Goal: Information Seeking & Learning: Understand process/instructions

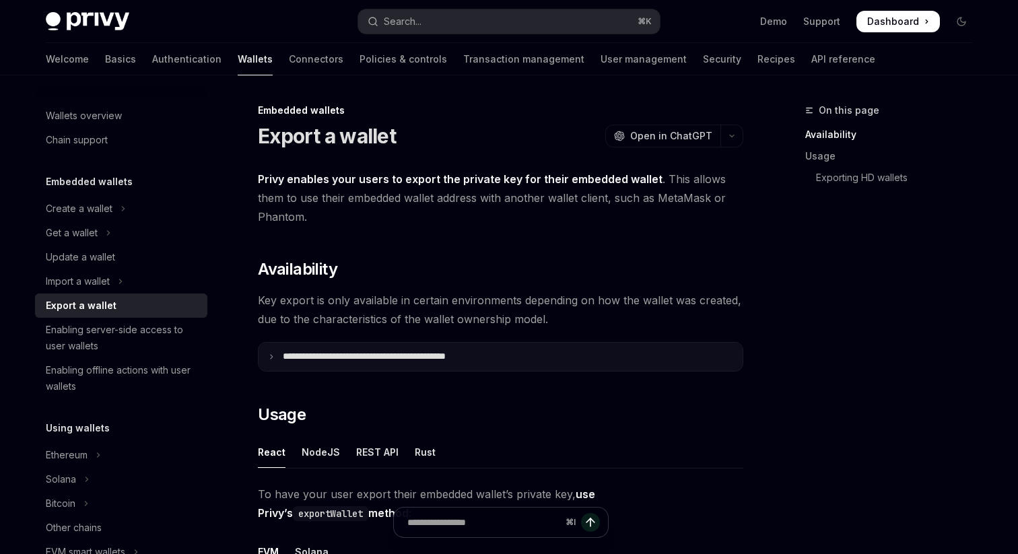
click at [389, 353] on p "**********" at bounding box center [394, 357] width 222 height 12
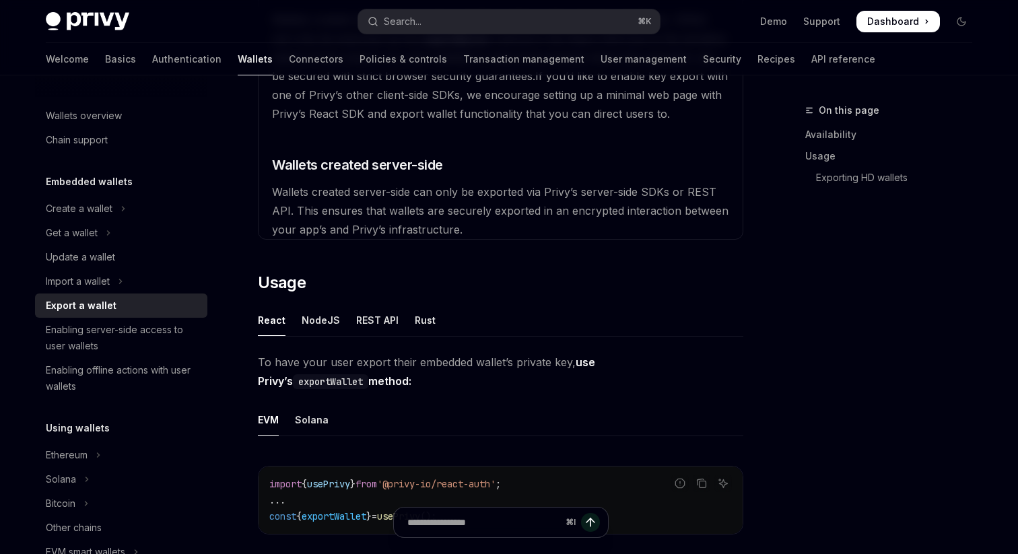
scroll to position [463, 0]
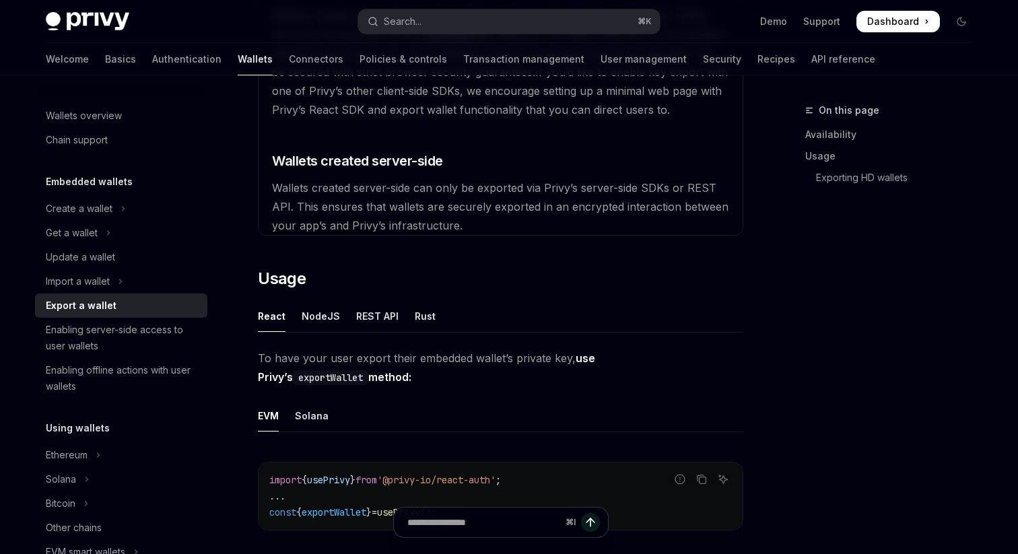
click at [432, 189] on span "Wallets created server-side can only be exported via Privy’s server-side SDKs o…" at bounding box center [500, 206] width 456 height 51
click at [432, 188] on span "Wallets created server-side can only be exported via Privy’s server-side SDKs o…" at bounding box center [500, 206] width 456 height 51
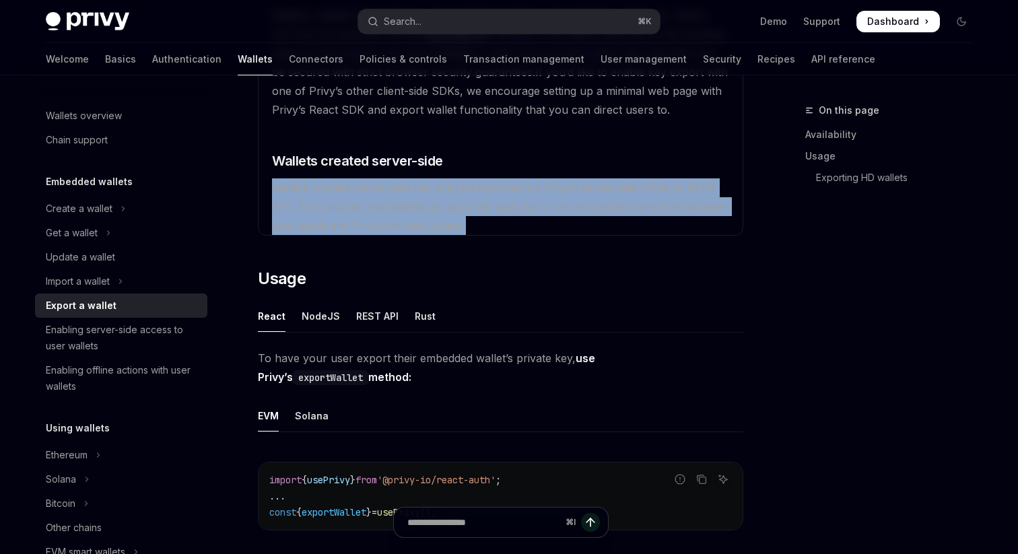
click at [432, 188] on span "Wallets created server-side can only be exported via Privy’s server-side SDKs o…" at bounding box center [500, 206] width 456 height 51
click at [426, 214] on available\ "The environments where key export is available depends on the environment where…" at bounding box center [501, 71] width 468 height 327
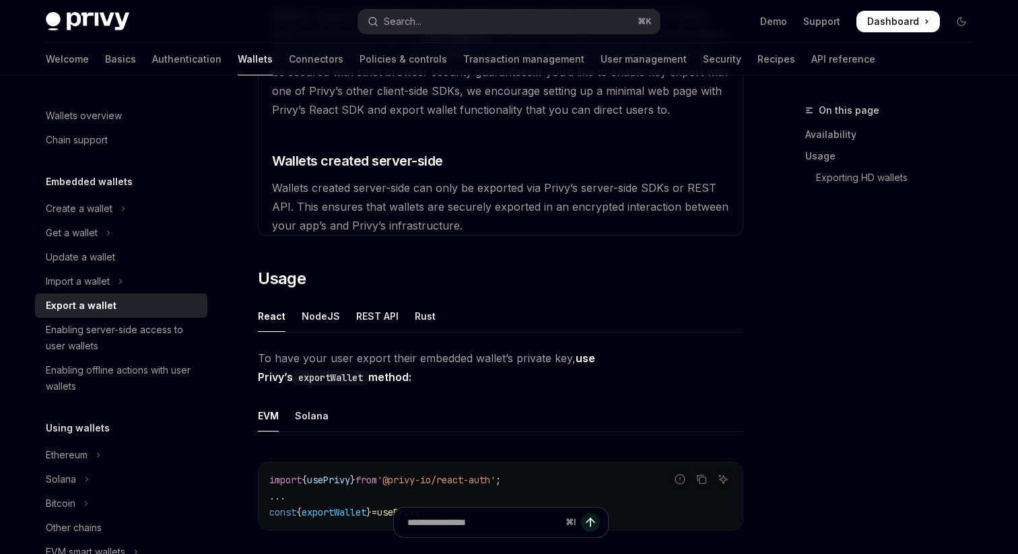
click at [455, 230] on span "Wallets created server-side can only be exported via Privy’s server-side SDKs o…" at bounding box center [500, 206] width 456 height 51
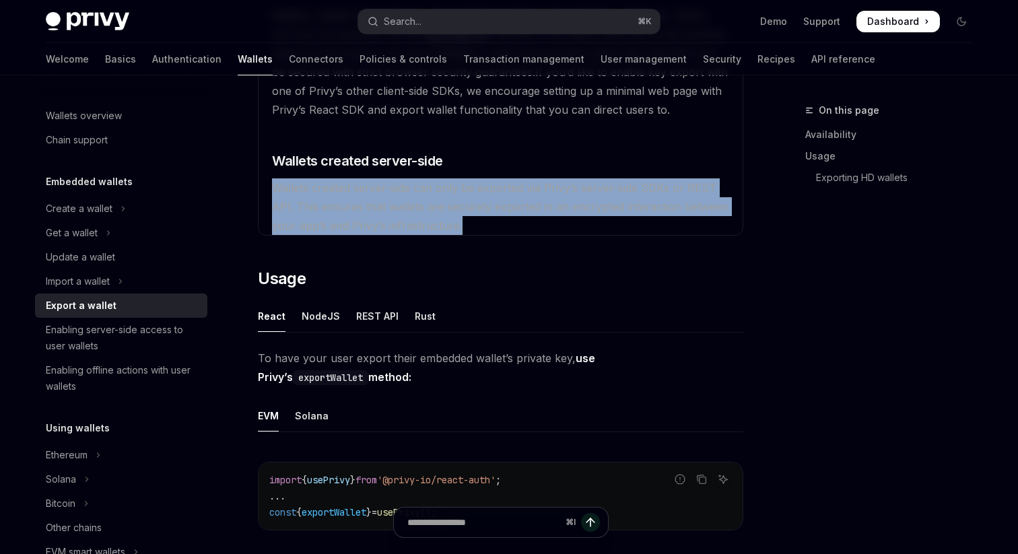
drag, startPoint x: 471, startPoint y: 233, endPoint x: 458, endPoint y: 171, distance: 63.2
click at [458, 171] on available\ "The environments where key export is available depends on the environment where…" at bounding box center [501, 71] width 468 height 327
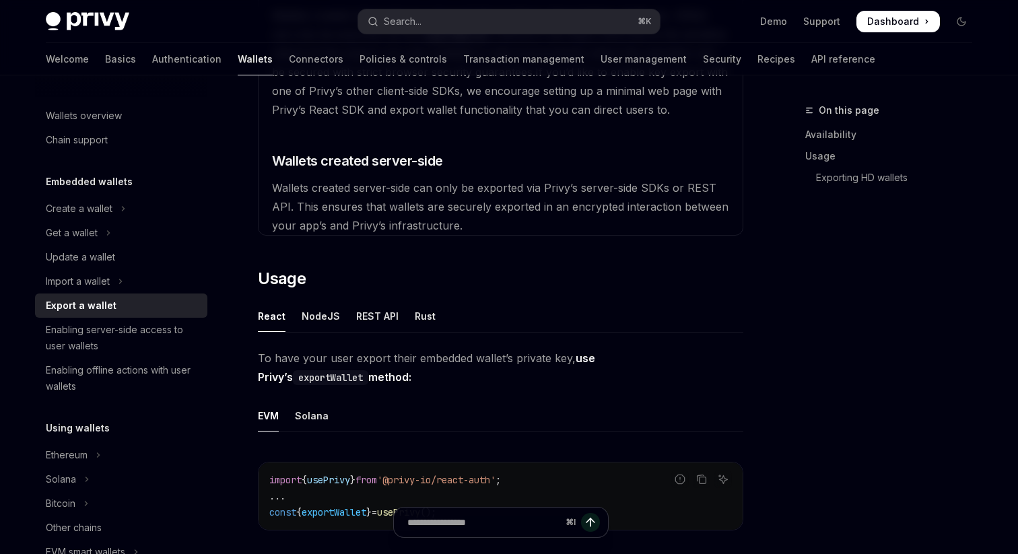
click at [491, 221] on available\ "The environments where key export is available depends on the environment where…" at bounding box center [501, 71] width 468 height 327
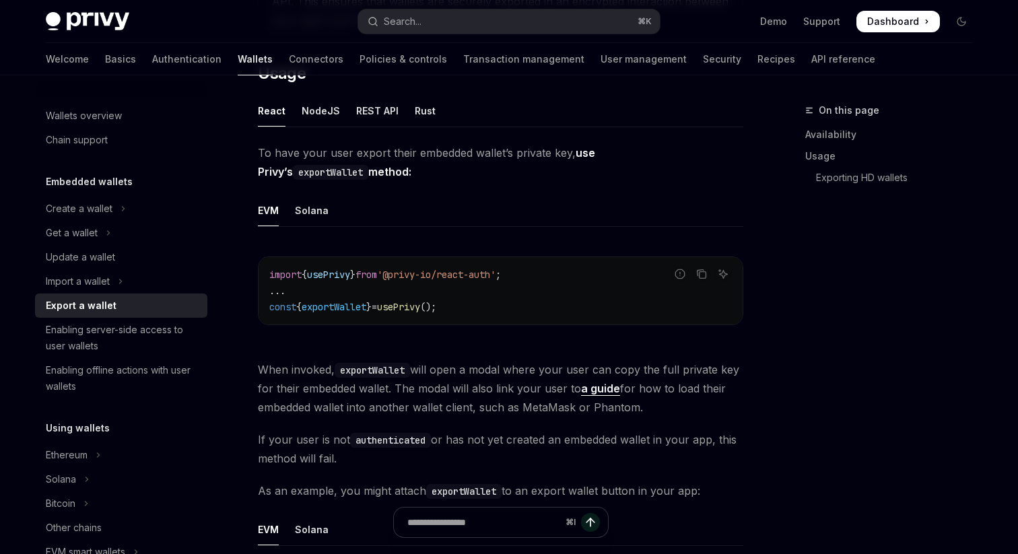
scroll to position [675, 0]
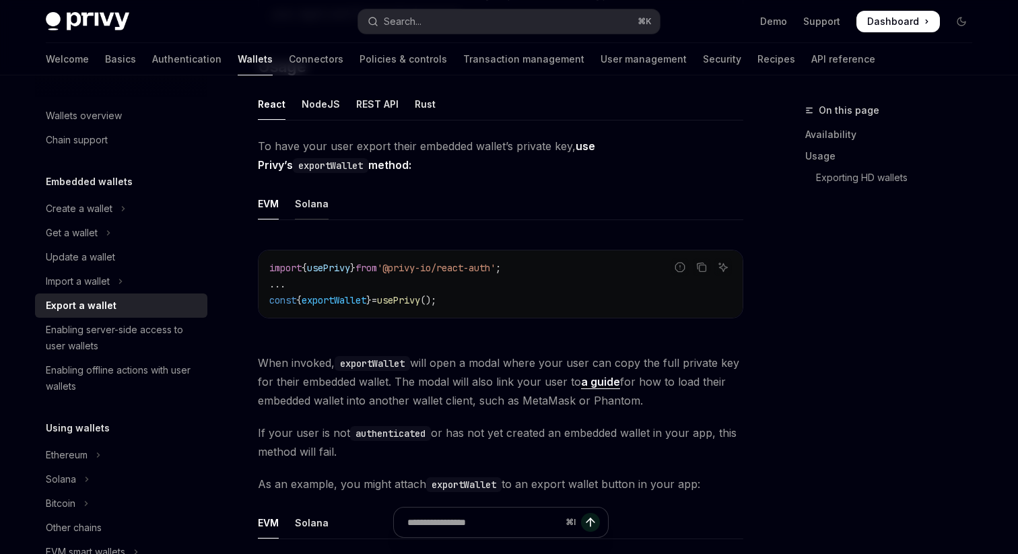
click at [322, 203] on div "Solana" at bounding box center [312, 204] width 34 height 32
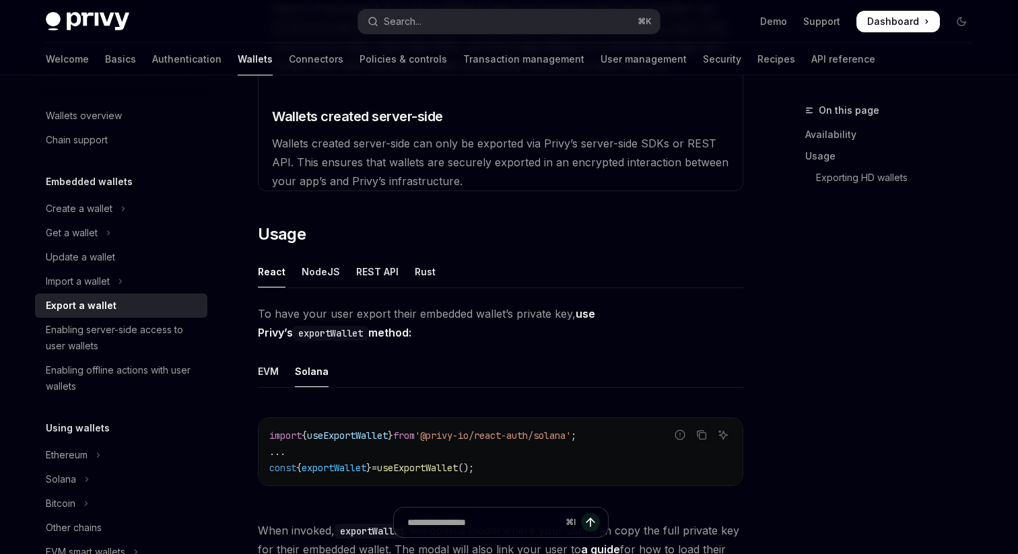
scroll to position [500, 0]
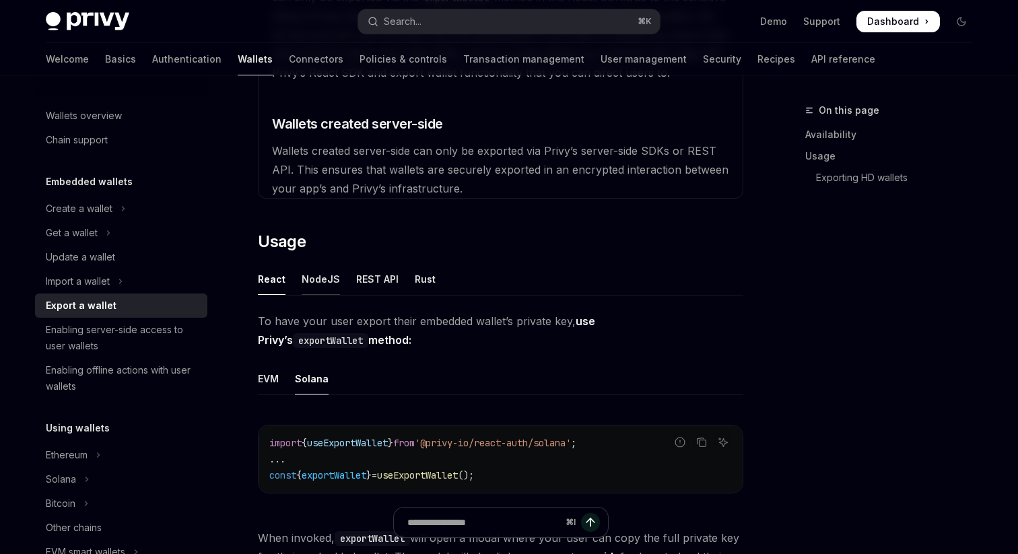
click at [308, 287] on div "NodeJS" at bounding box center [321, 279] width 38 height 32
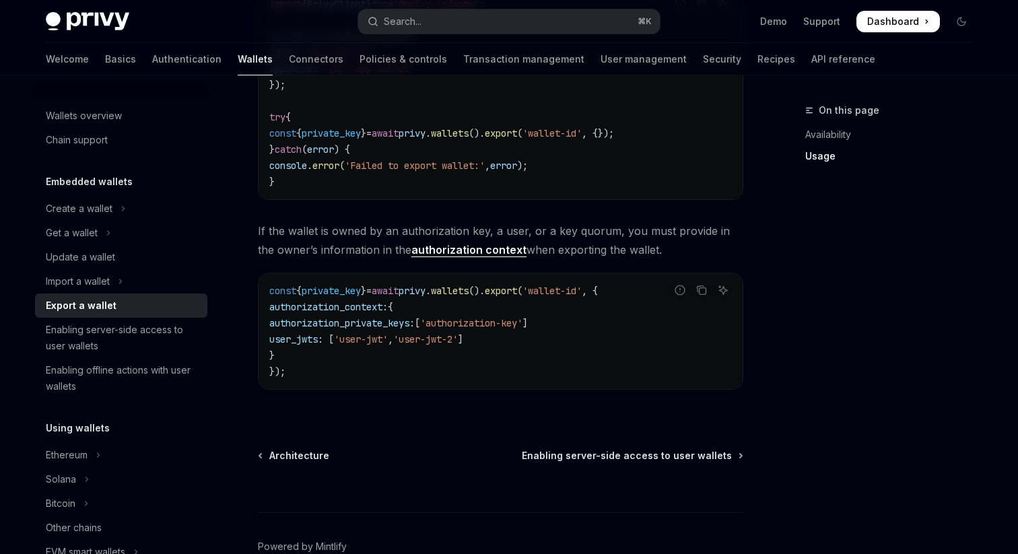
click at [604, 61] on div "Welcome Basics Authentication Wallets Connectors Policies & controls Transactio…" at bounding box center [460, 59] width 829 height 32
click at [601, 63] on link "User management" at bounding box center [644, 59] width 86 height 32
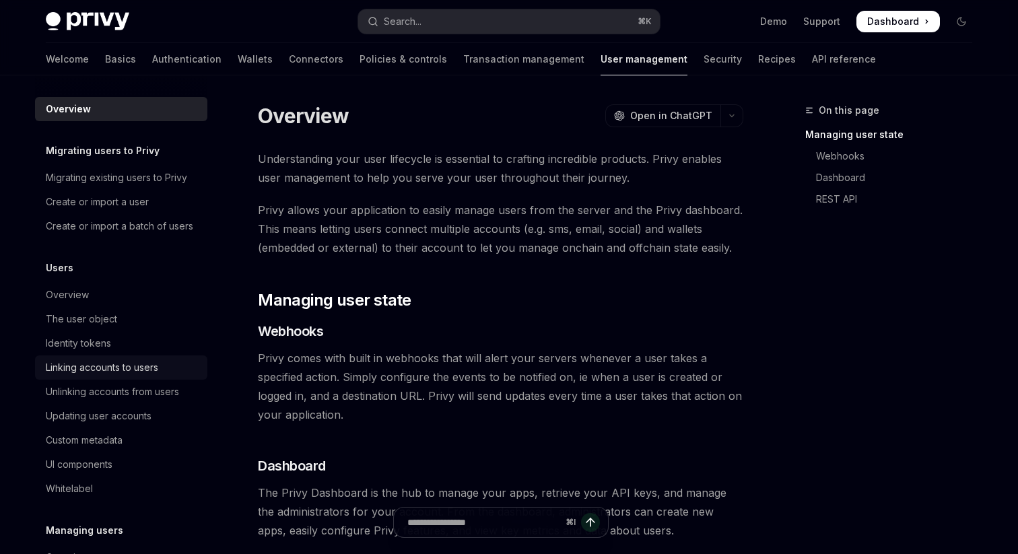
click at [121, 363] on div "Linking accounts to users" at bounding box center [102, 368] width 112 height 16
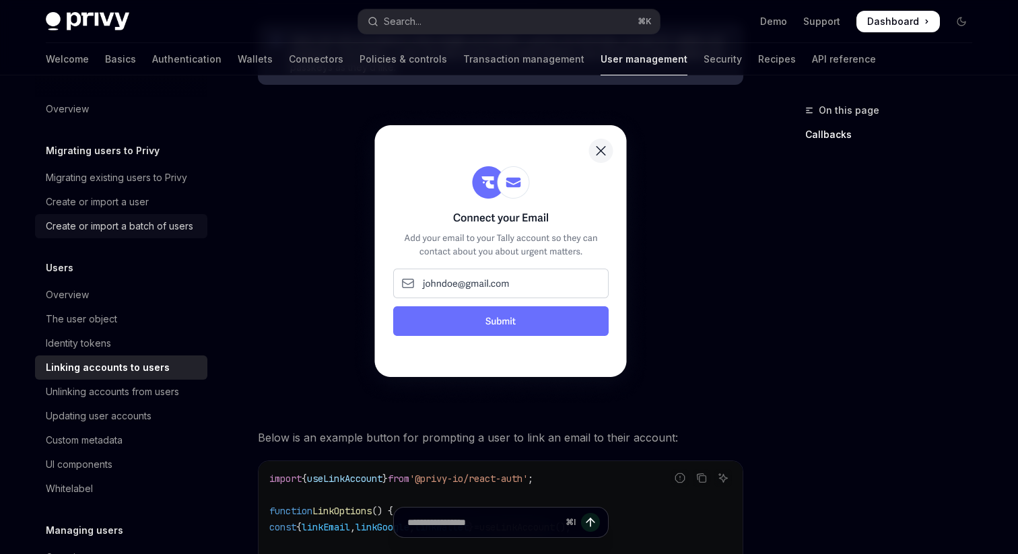
scroll to position [768, 0]
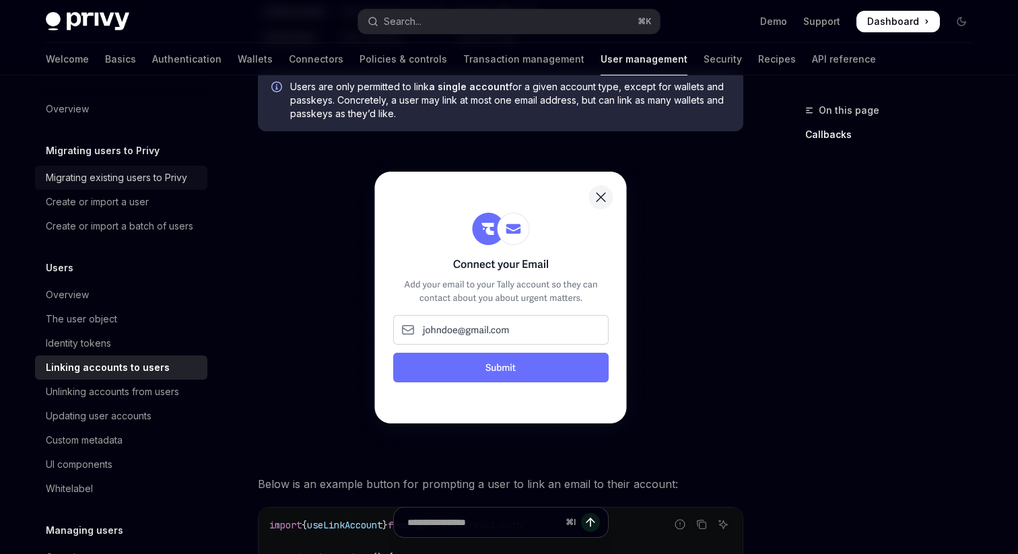
click at [160, 184] on div "Migrating existing users to Privy" at bounding box center [116, 178] width 141 height 16
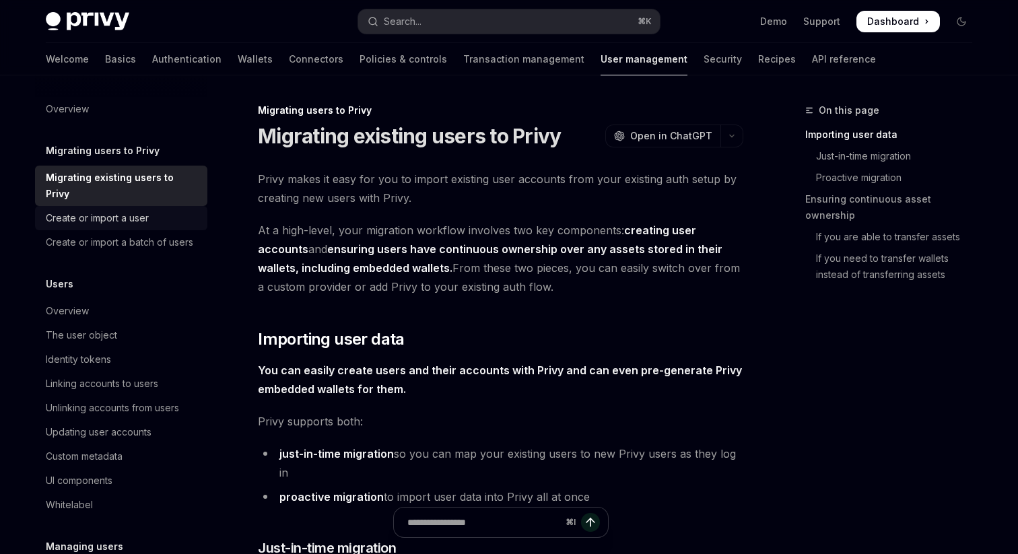
click at [158, 210] on div "Create or import a user" at bounding box center [123, 218] width 154 height 16
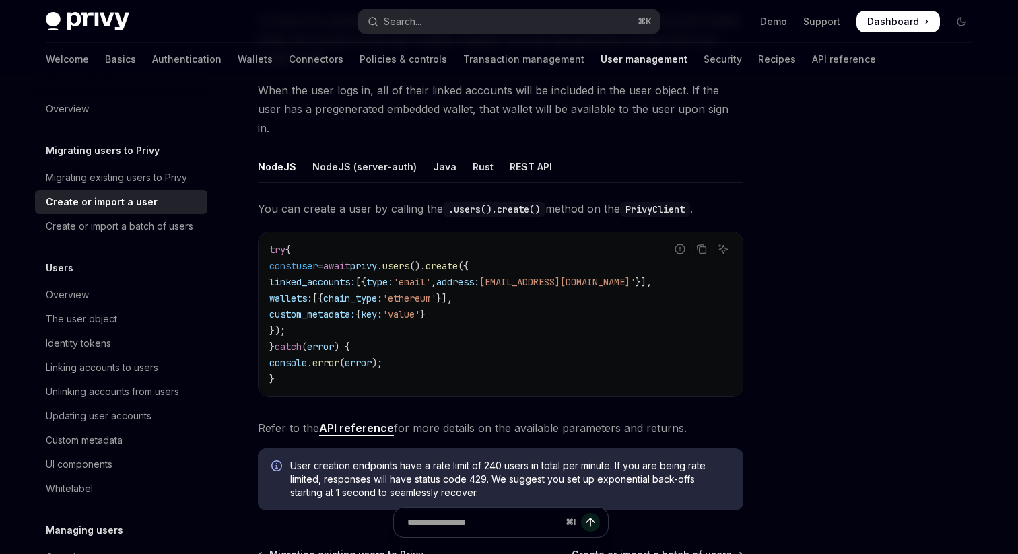
scroll to position [160, 0]
click at [376, 150] on div "NodeJS (server-auth)" at bounding box center [364, 166] width 104 height 32
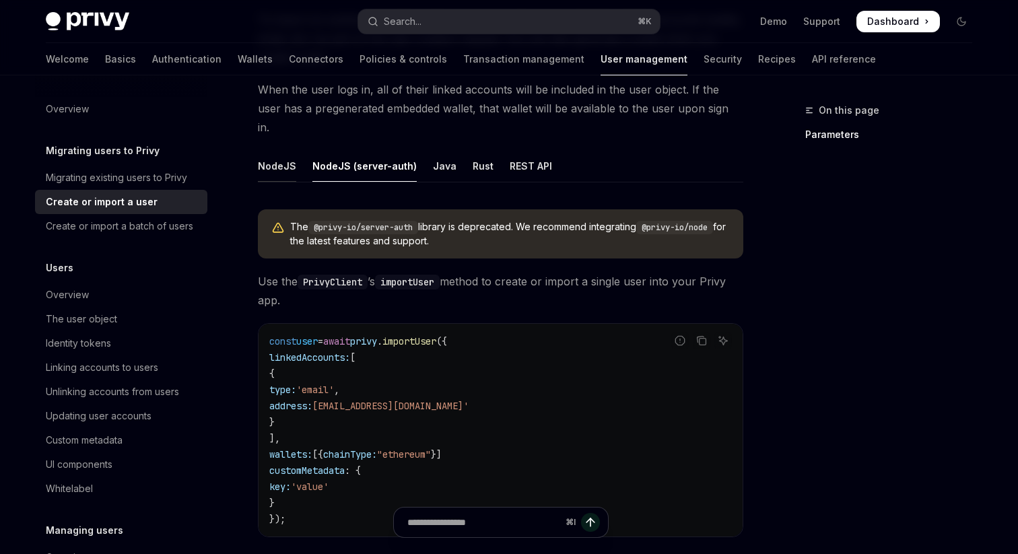
click at [287, 150] on div "NodeJS" at bounding box center [277, 166] width 38 height 32
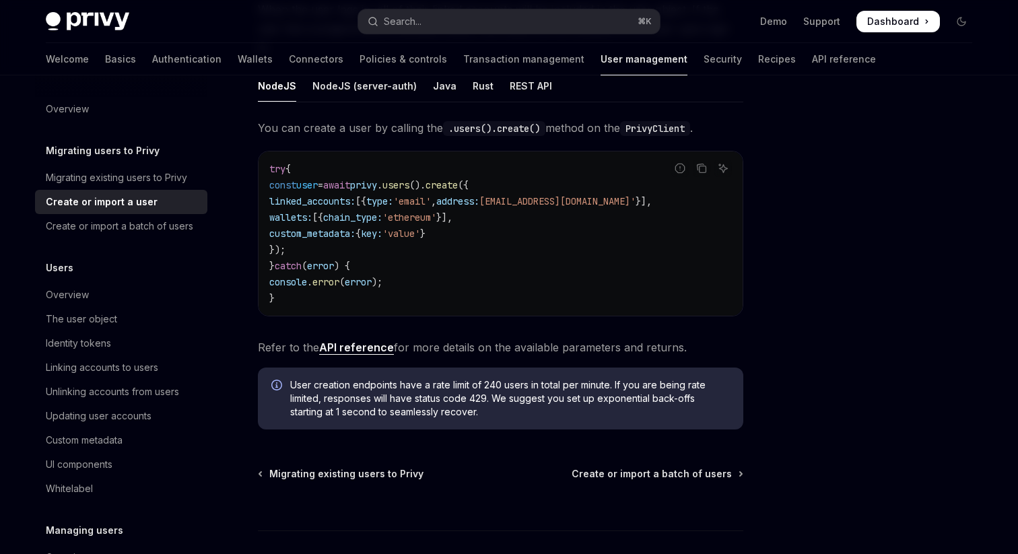
scroll to position [243, 0]
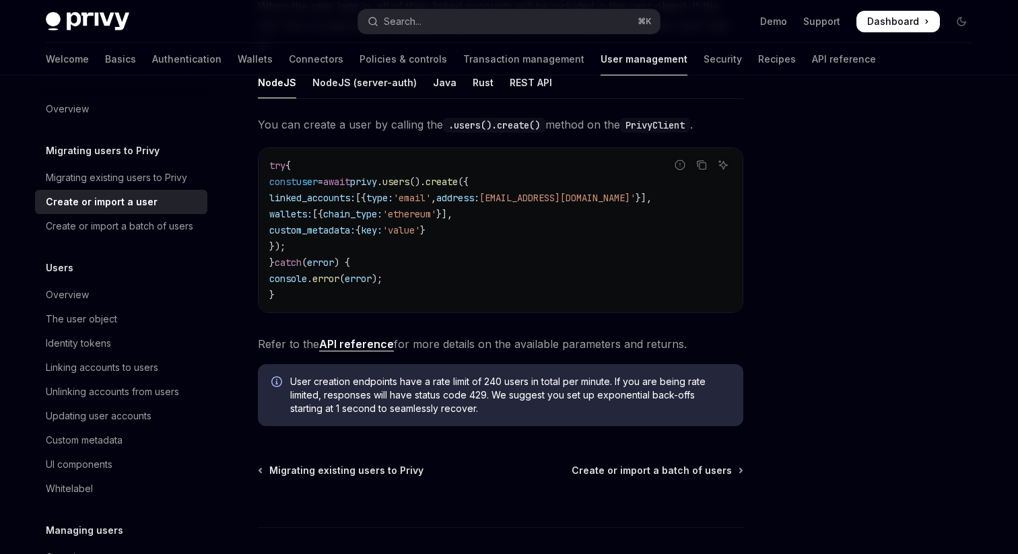
click at [477, 335] on span "Refer to the API reference for more details on the available parameters and ret…" at bounding box center [500, 344] width 485 height 19
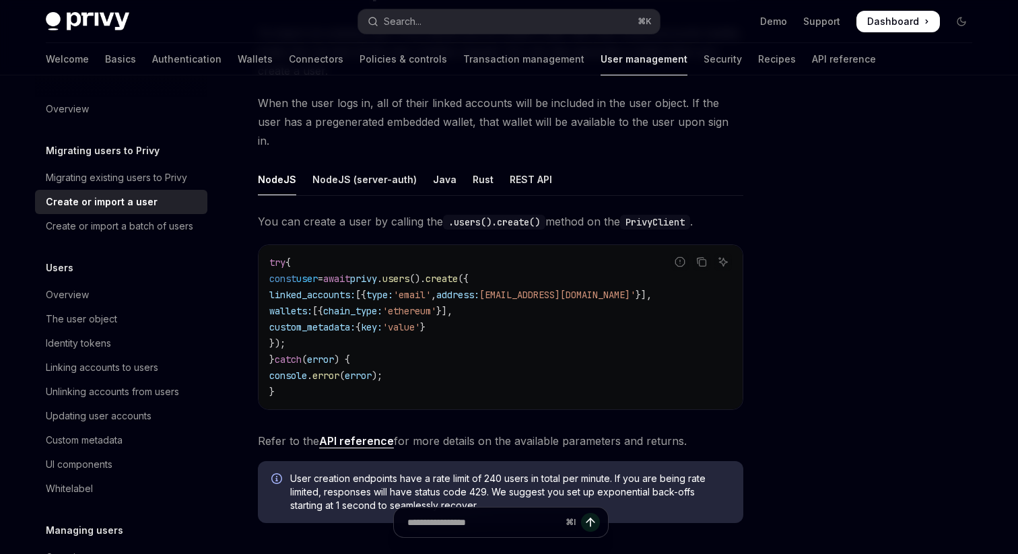
scroll to position [62, 0]
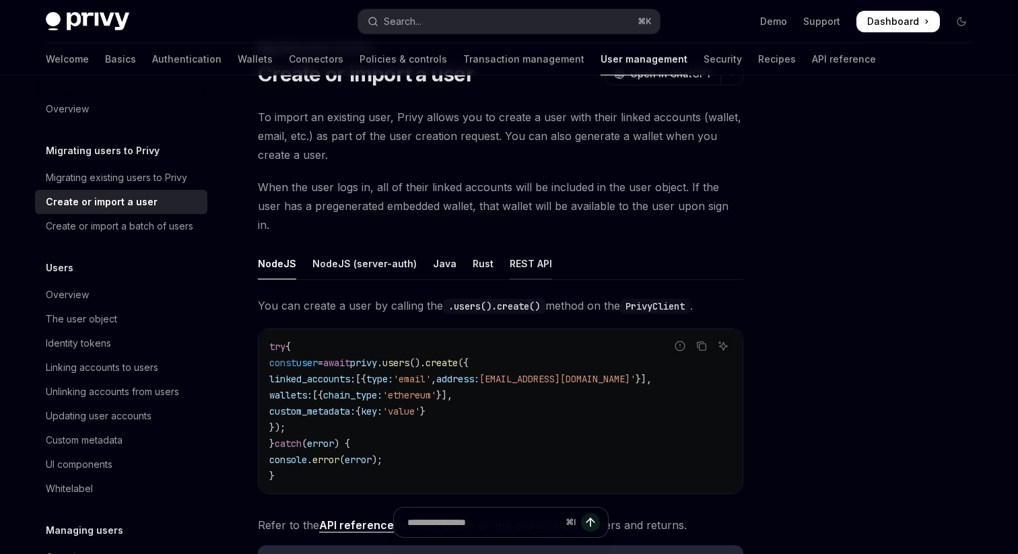
click at [524, 252] on div "REST API" at bounding box center [531, 264] width 42 height 32
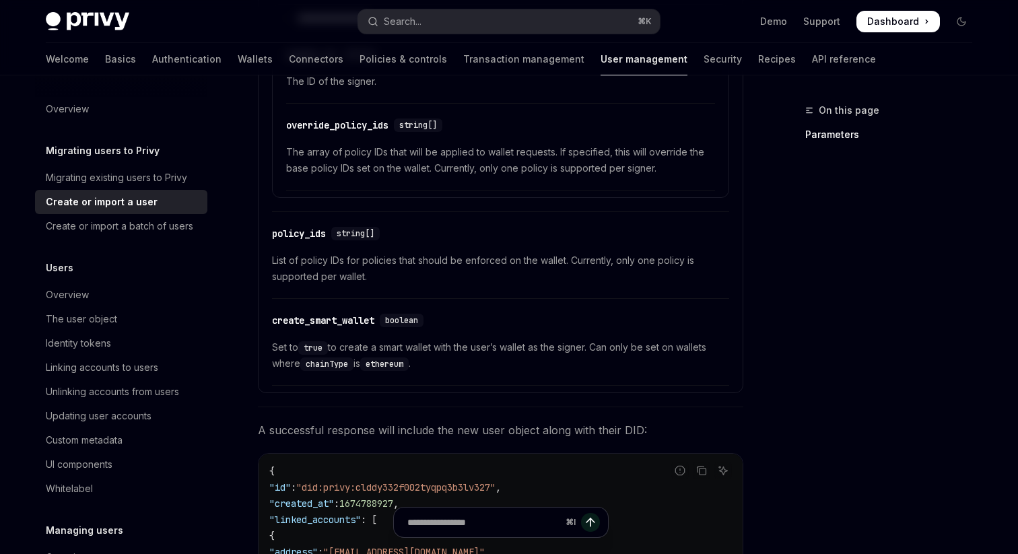
scroll to position [1180, 0]
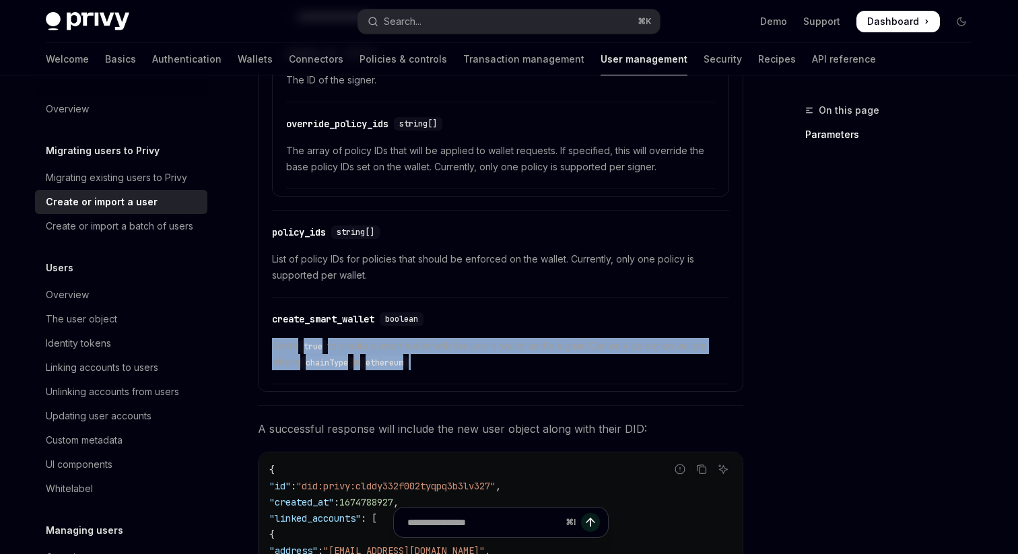
drag, startPoint x: 544, startPoint y: 341, endPoint x: 545, endPoint y: 316, distance: 25.6
click at [545, 316] on div "​ create_smart_wallet boolean Set to true to create a smart wallet with the use…" at bounding box center [500, 344] width 457 height 80
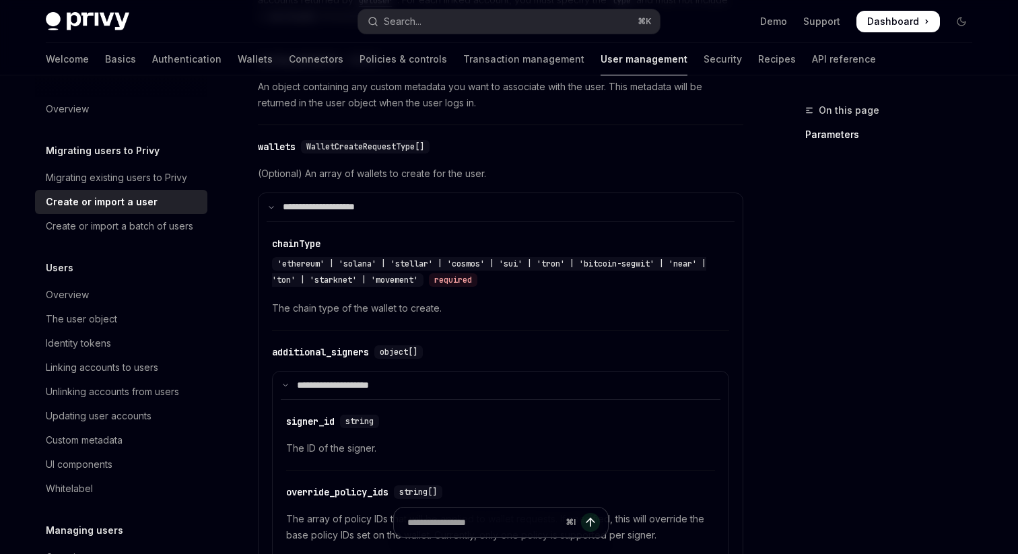
scroll to position [815, 0]
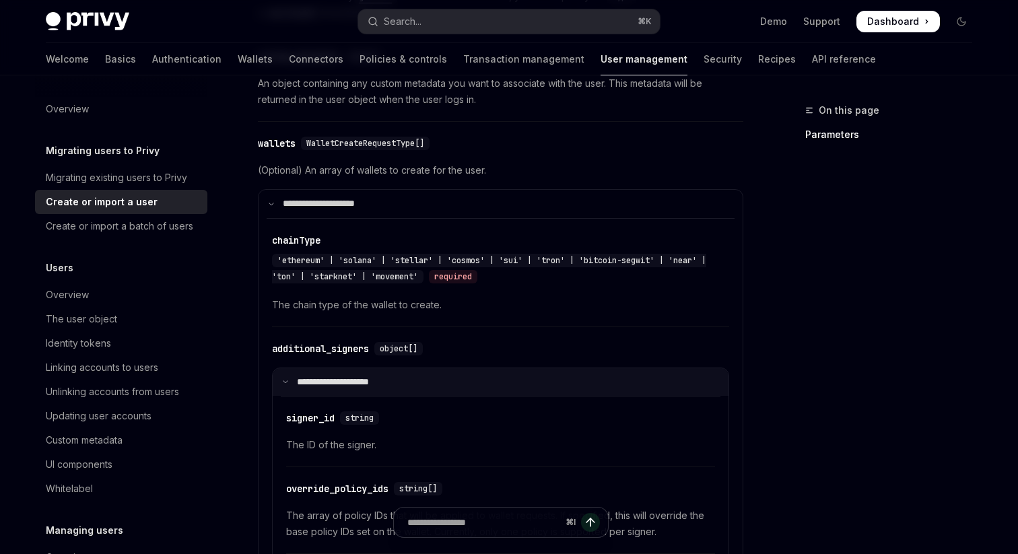
click at [502, 368] on summary "**********" at bounding box center [501, 382] width 456 height 28
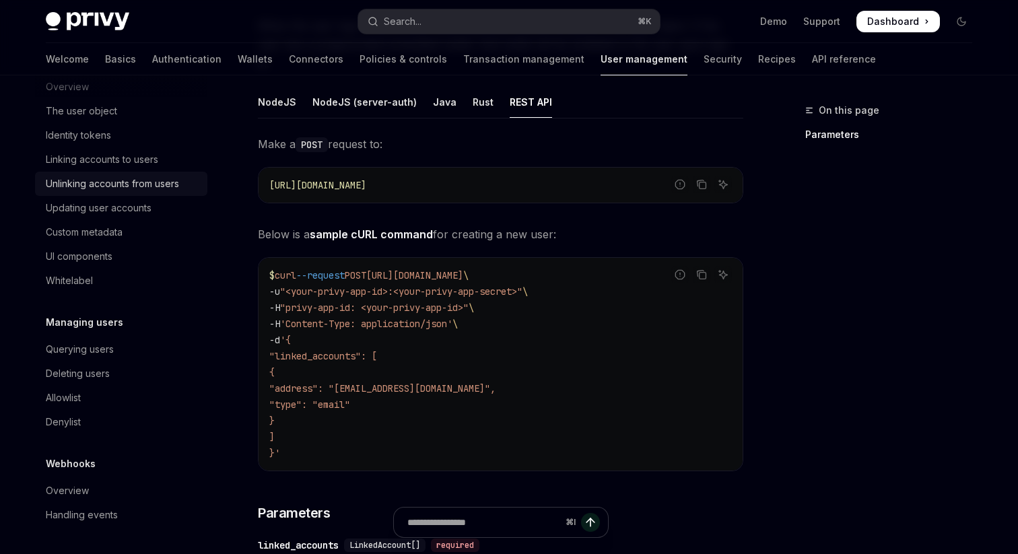
scroll to position [0, 0]
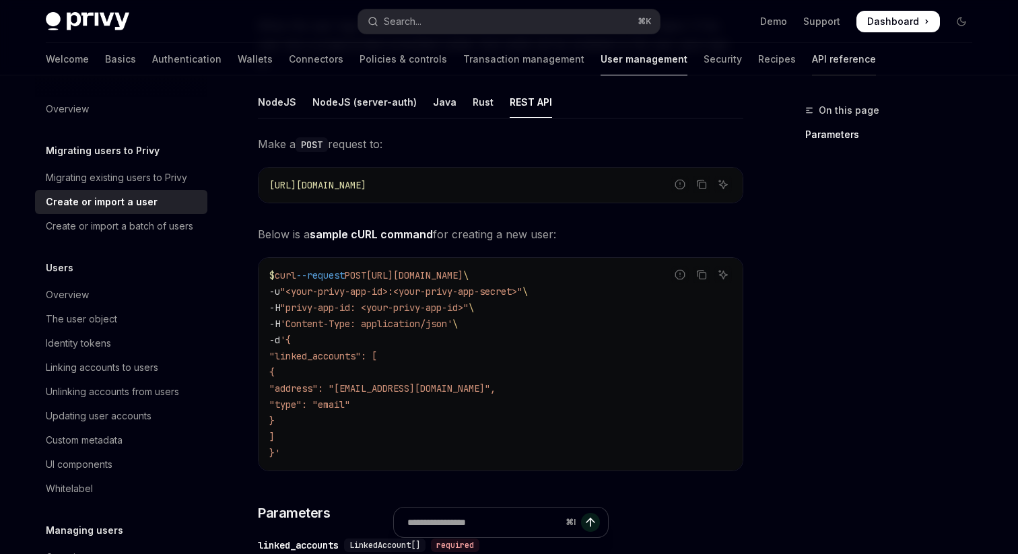
click at [812, 57] on link "API reference" at bounding box center [844, 59] width 64 height 32
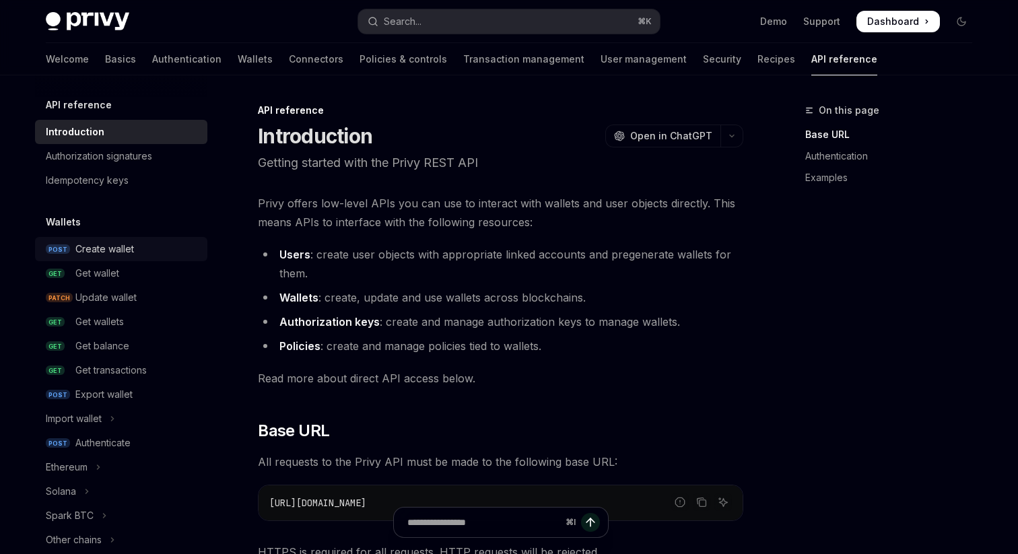
click at [103, 249] on div "Create wallet" at bounding box center [104, 249] width 59 height 16
type textarea "*"
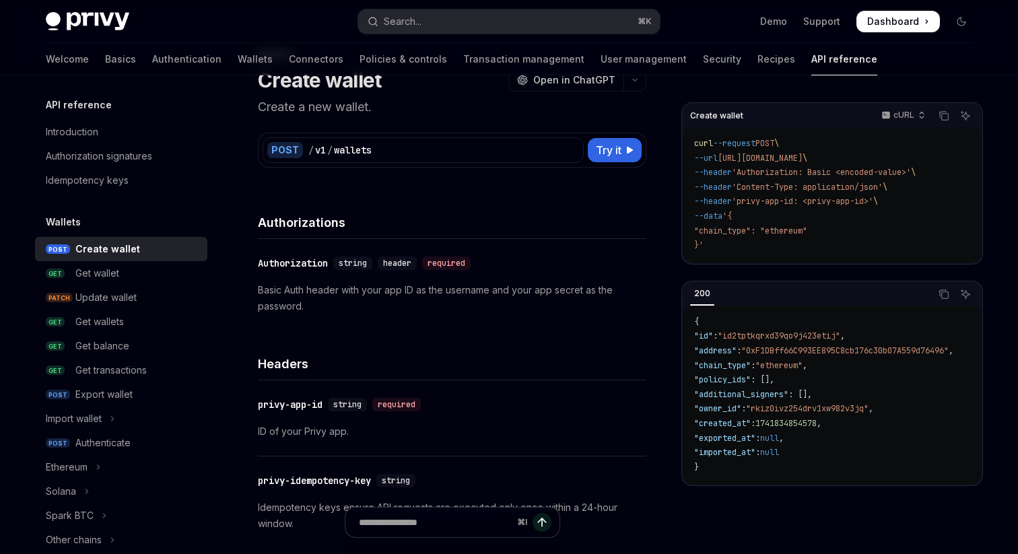
scroll to position [52, 0]
